Goal: Navigation & Orientation: Find specific page/section

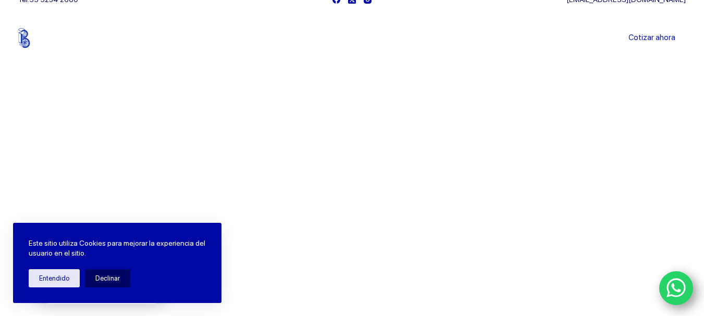
scroll to position [52, 0]
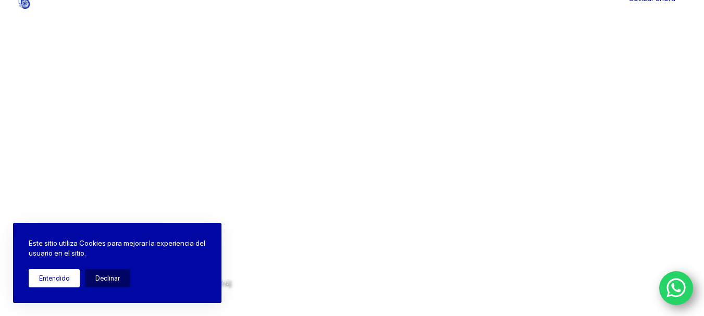
click at [55, 280] on button "Entendido" at bounding box center [54, 278] width 51 height 18
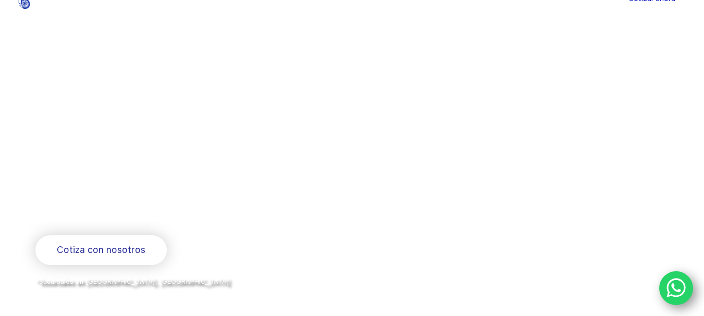
scroll to position [0, 0]
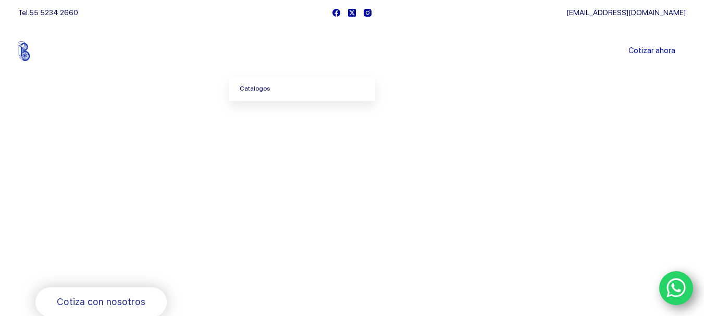
click at [263, 88] on link "Catalogos" at bounding box center [302, 89] width 146 height 24
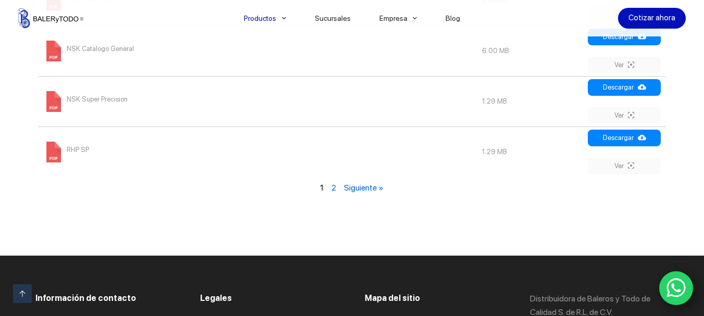
scroll to position [1563, 0]
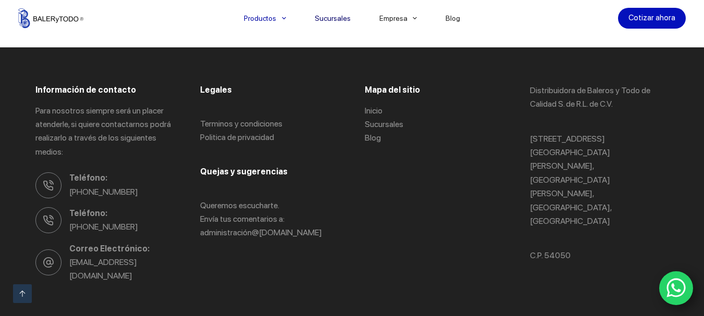
click at [336, 18] on link "Sucursales" at bounding box center [332, 18] width 65 height 0
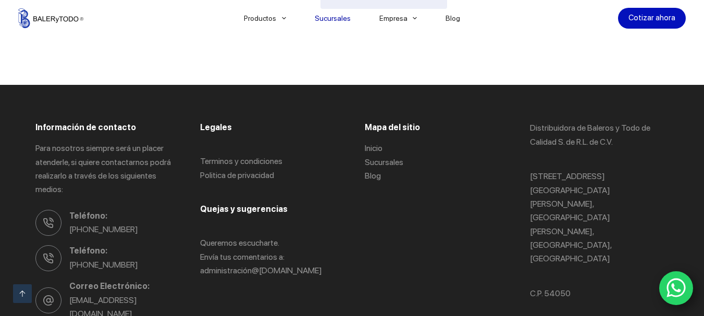
scroll to position [1500, 0]
